Goal: Unclear

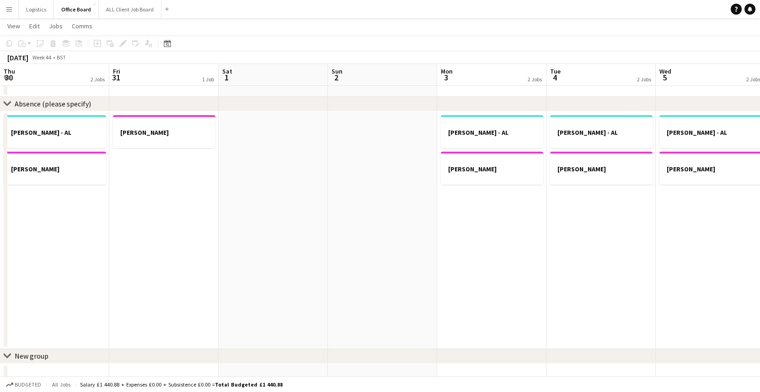
scroll to position [0, 262]
